Goal: Task Accomplishment & Management: Use online tool/utility

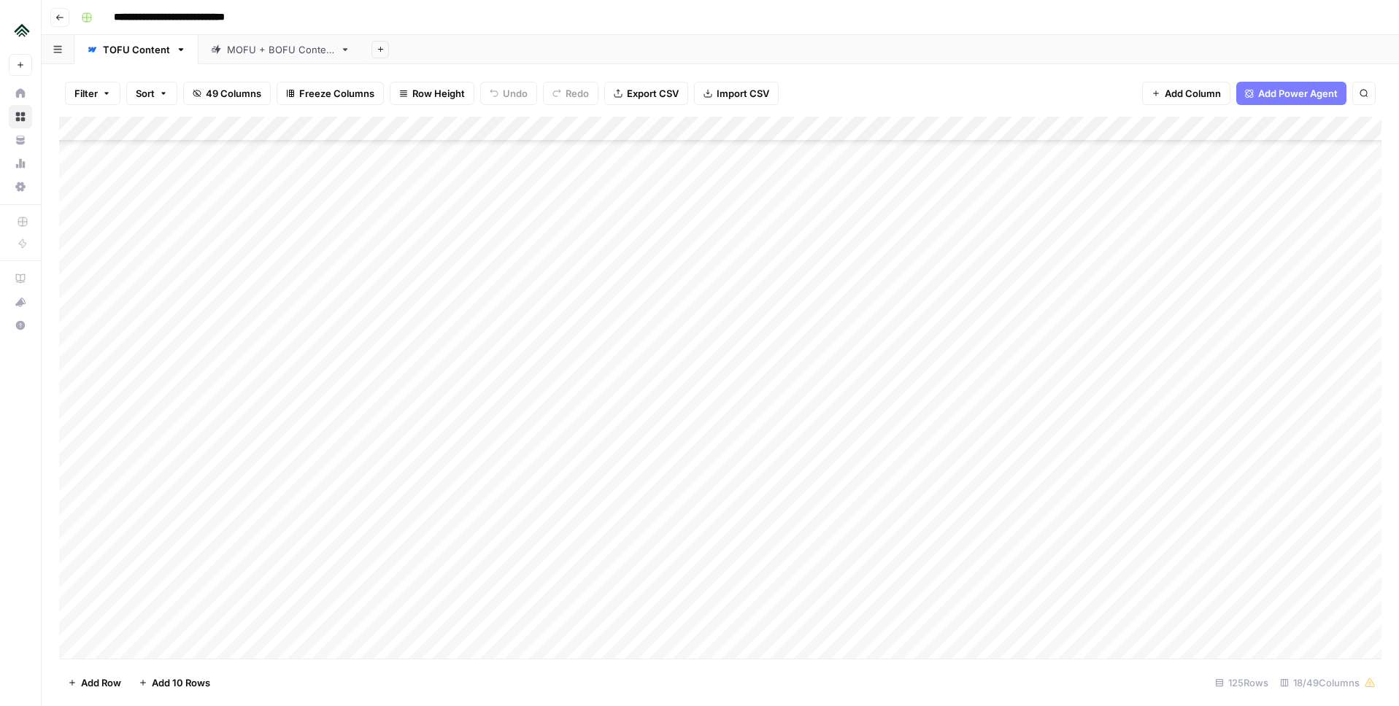
scroll to position [2452, 0]
click at [659, 382] on div "Add Column" at bounding box center [720, 388] width 1322 height 542
click at [638, 356] on div "Add Column" at bounding box center [720, 388] width 1322 height 542
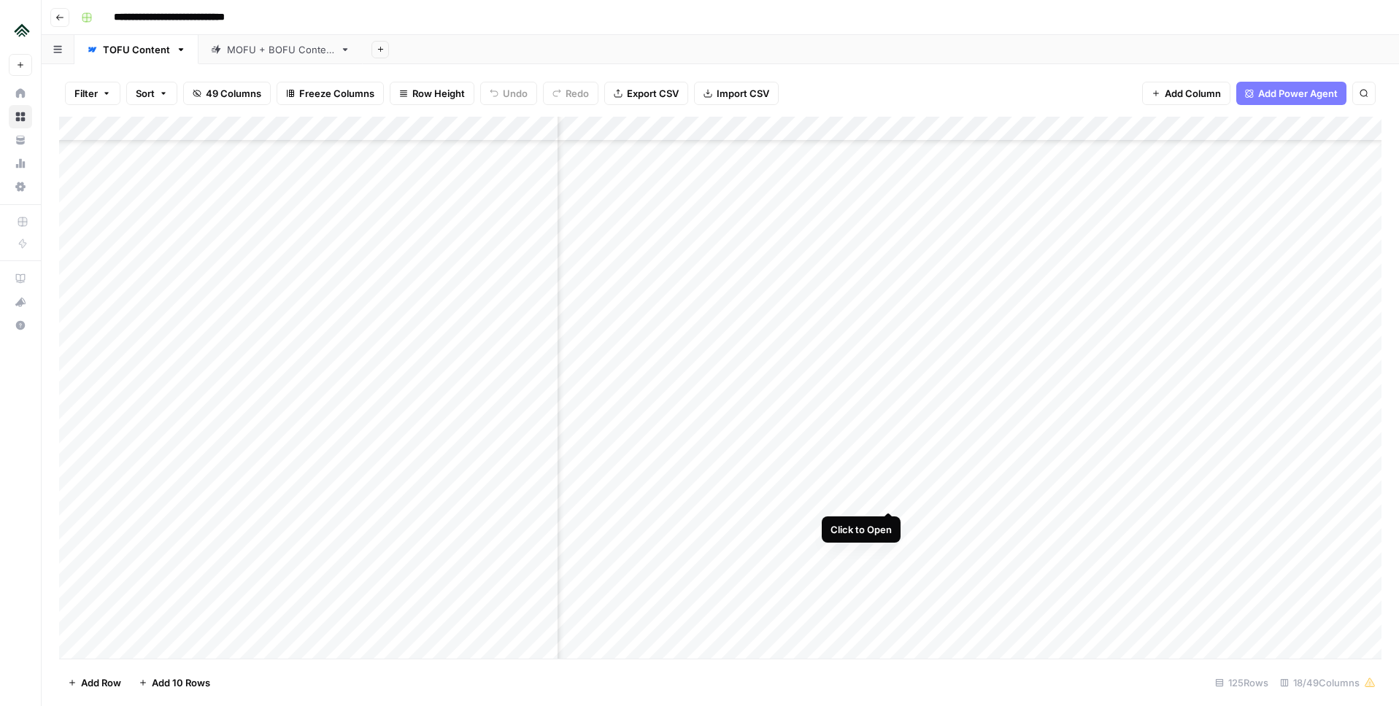
click at [887, 497] on div "Add Column" at bounding box center [720, 388] width 1322 height 542
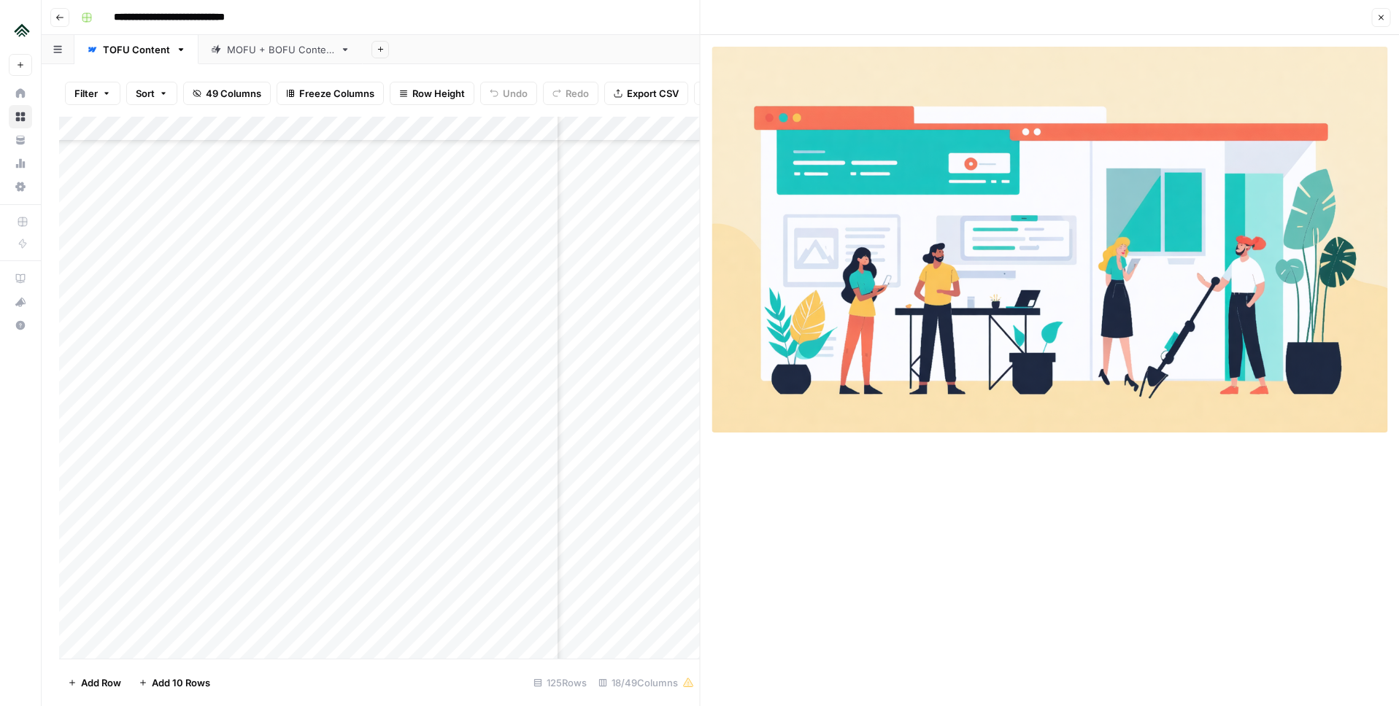
click at [1375, 18] on button "Close" at bounding box center [1380, 17] width 19 height 19
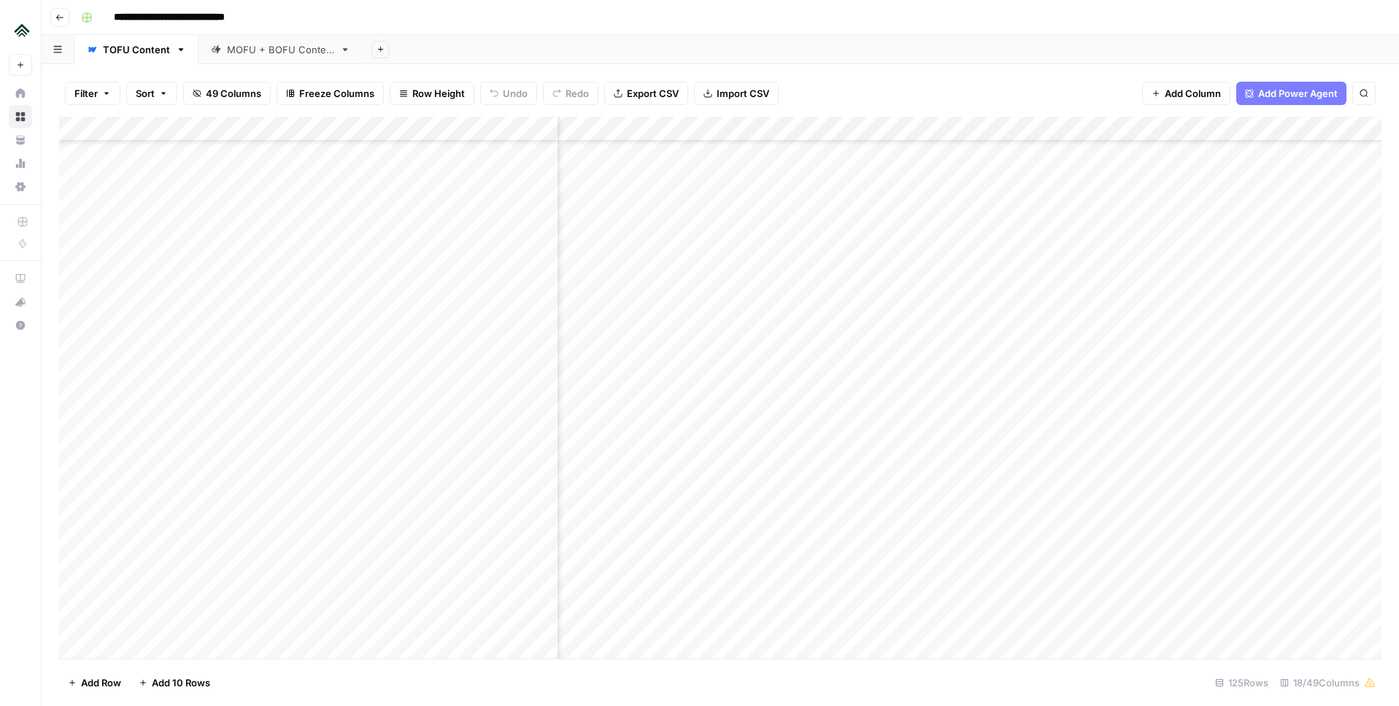
scroll to position [2209, 873]
click at [803, 349] on div "Add Column" at bounding box center [720, 388] width 1322 height 542
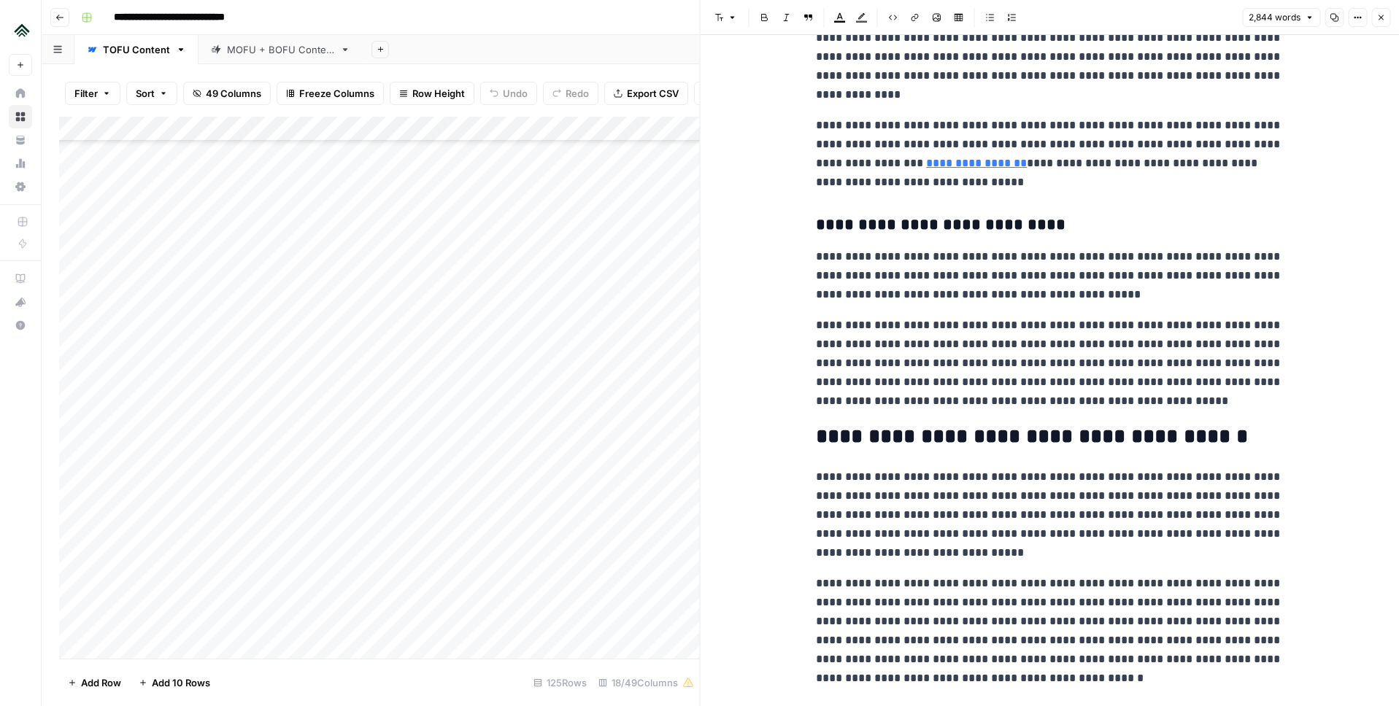
scroll to position [1359, 0]
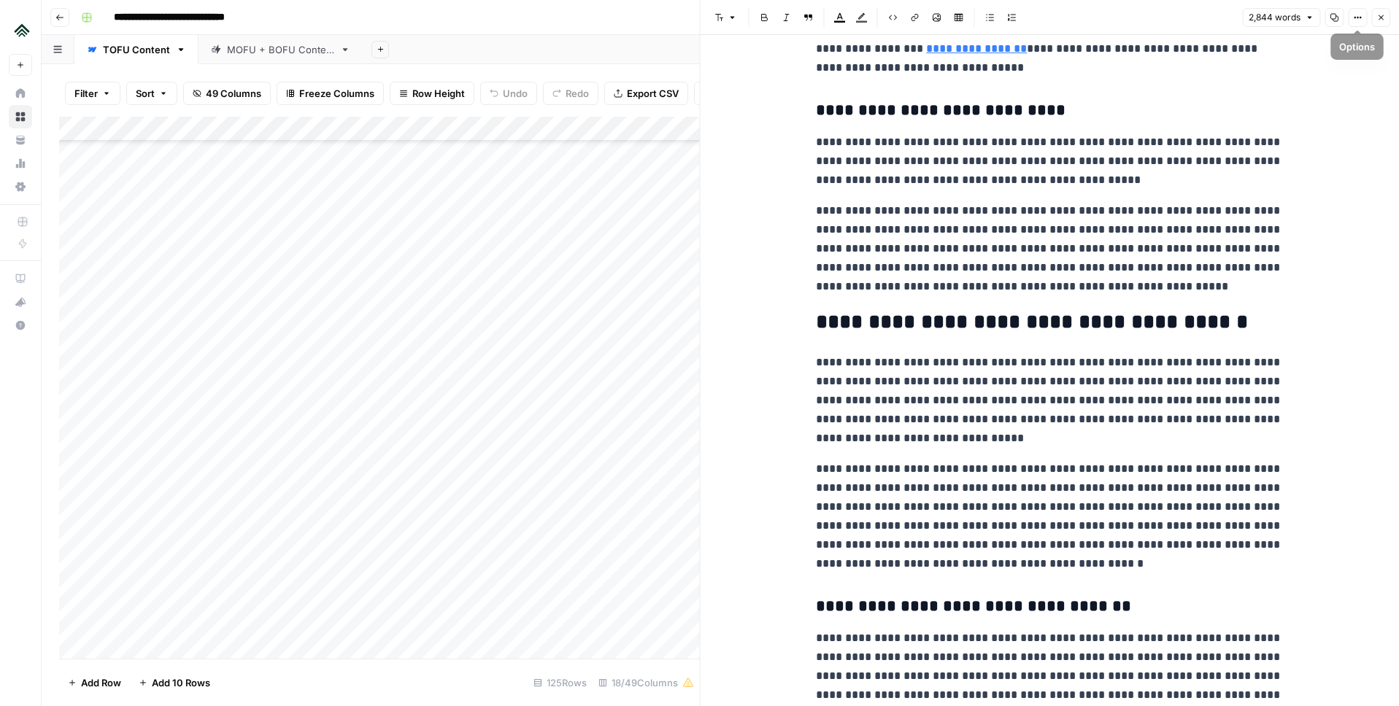
click at [1378, 17] on icon "button" at bounding box center [1380, 17] width 9 height 9
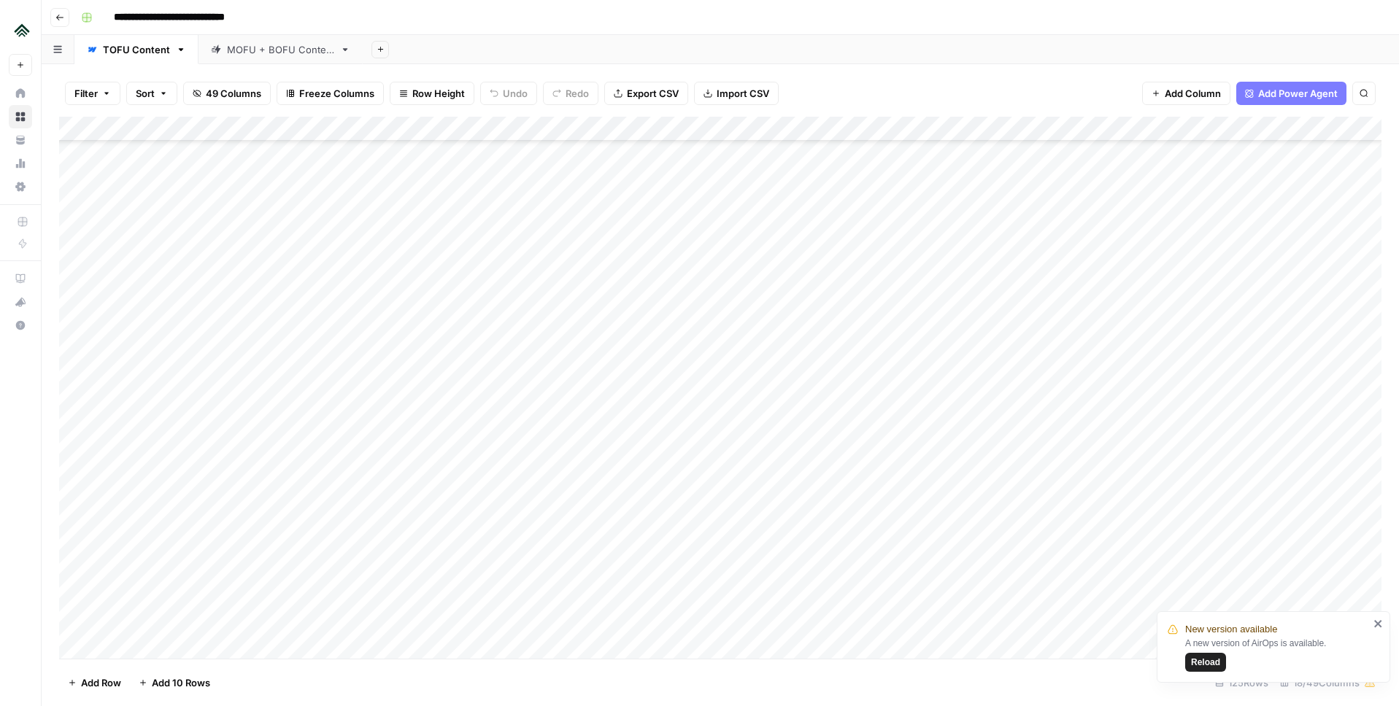
click at [1215, 660] on span "Reload" at bounding box center [1205, 662] width 29 height 13
